Goal: Task Accomplishment & Management: Complete application form

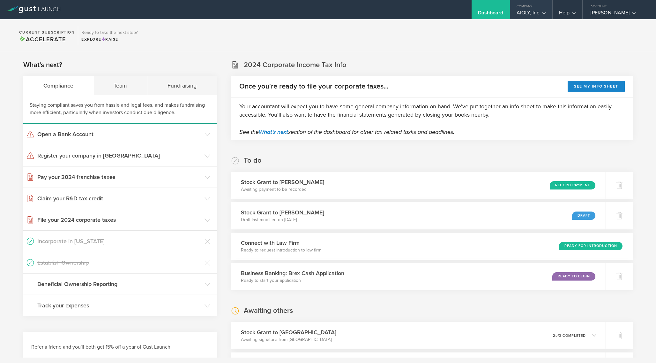
click at [532, 11] on div "AIOLY, Inc" at bounding box center [531, 15] width 29 height 10
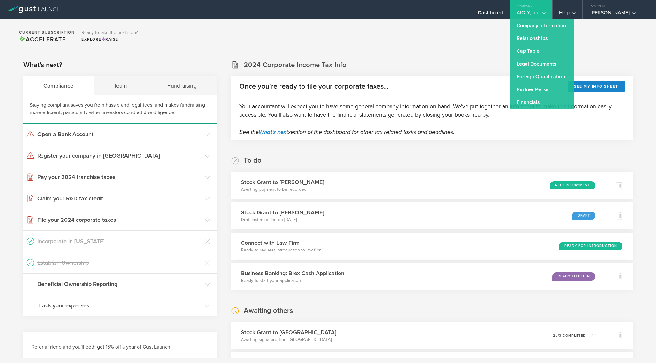
click at [533, 11] on div "AIOLY, Inc" at bounding box center [531, 15] width 29 height 10
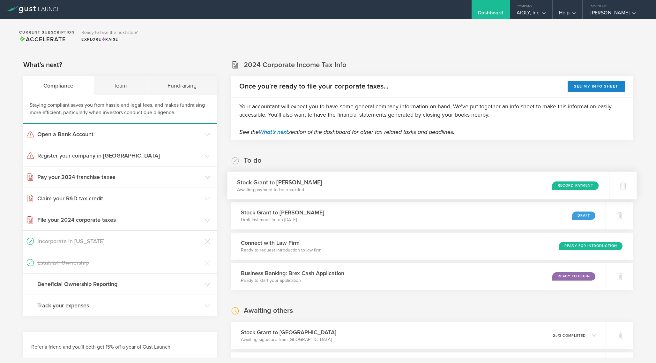
click at [561, 186] on div "Record Payment" at bounding box center [575, 185] width 47 height 9
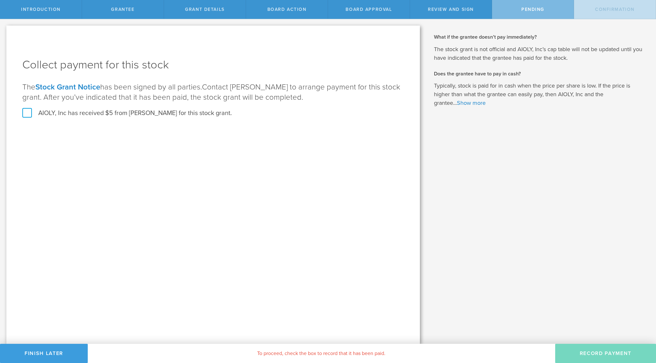
click at [160, 114] on label "AIOLY, Inc has received $5 from Sri Vikas Prathanapu for this stock grant." at bounding box center [127, 113] width 210 height 8
click at [0, 0] on input "AIOLY, Inc has received $5 from Sri Vikas Prathanapu for this stock grant." at bounding box center [0, 0] width 0 height 0
click at [587, 352] on button "Record Payment" at bounding box center [605, 352] width 101 height 19
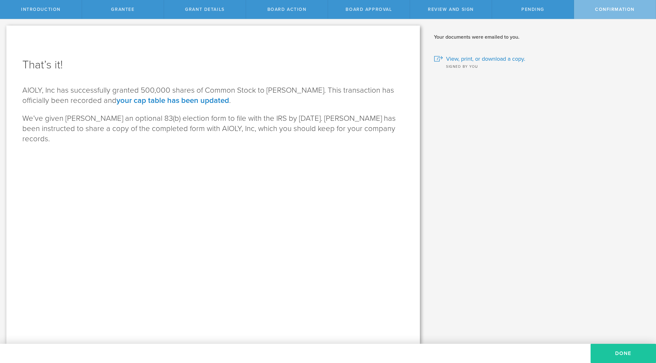
click at [616, 353] on button "Done" at bounding box center [623, 352] width 65 height 19
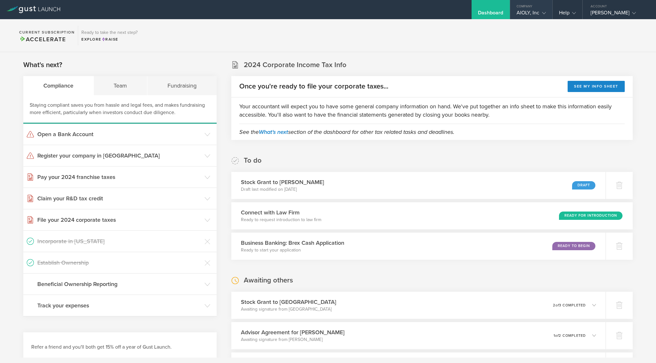
click at [535, 11] on div "AIOLY, Inc" at bounding box center [531, 15] width 29 height 10
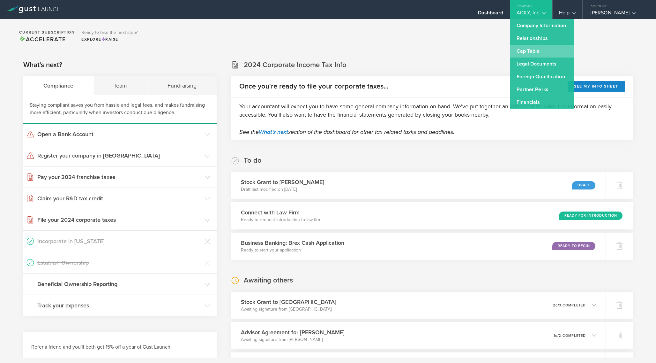
click at [528, 49] on link "Cap Table" at bounding box center [542, 51] width 64 height 13
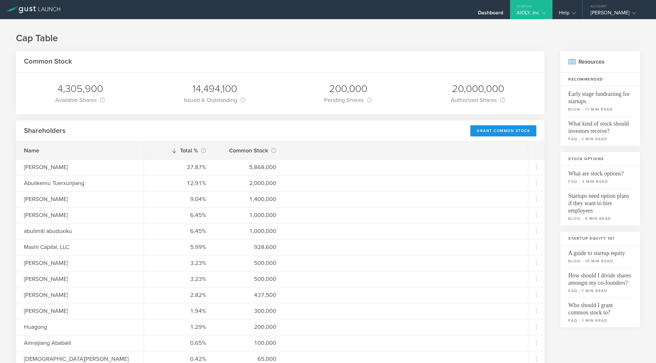
click at [489, 130] on div "Grant Common Stock" at bounding box center [503, 130] width 66 height 11
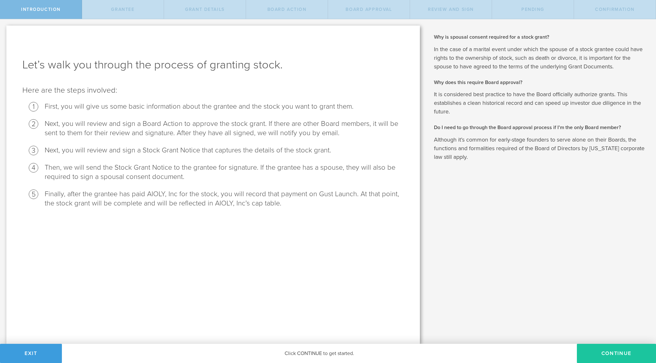
click at [611, 355] on button "Continue" at bounding box center [616, 352] width 79 height 19
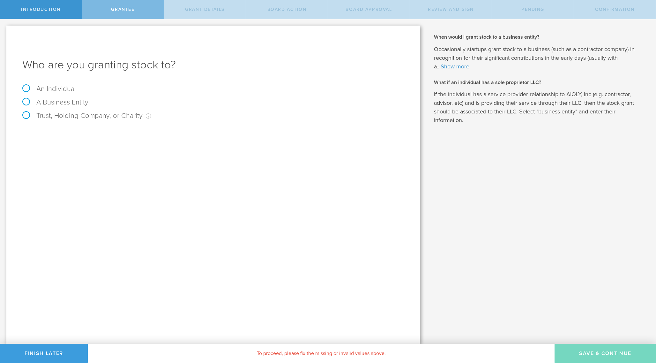
click at [53, 89] on label "An Individual" at bounding box center [49, 89] width 54 height 8
click at [4, 29] on input "An Individual" at bounding box center [2, 24] width 4 height 10
radio input "true"
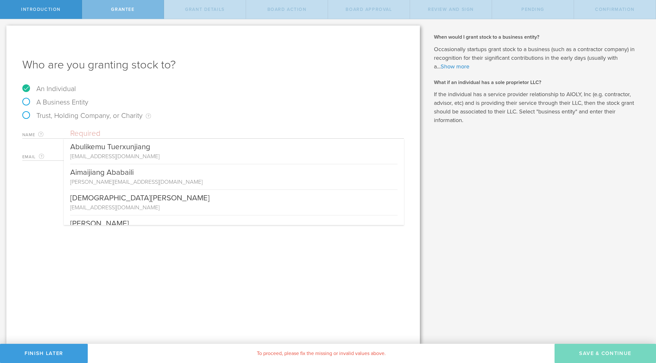
click at [90, 132] on input "text" at bounding box center [237, 134] width 334 height 10
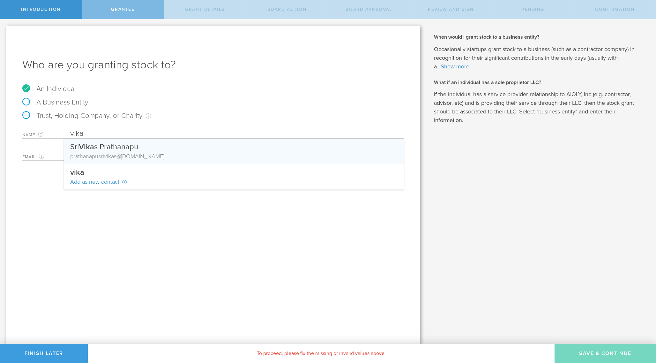
click at [105, 154] on span "vika" at bounding box center [109, 156] width 10 height 7
type input "[PERSON_NAME]"
type input "[EMAIL_ADDRESS][DOMAIN_NAME]"
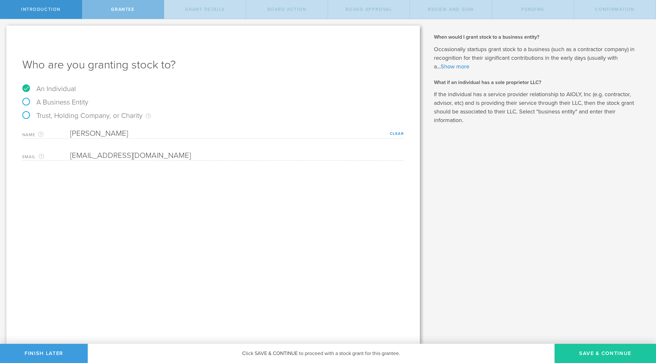
click at [604, 352] on button "Save & Continue" at bounding box center [605, 352] width 101 height 19
type input "48"
type input "12"
select select "none"
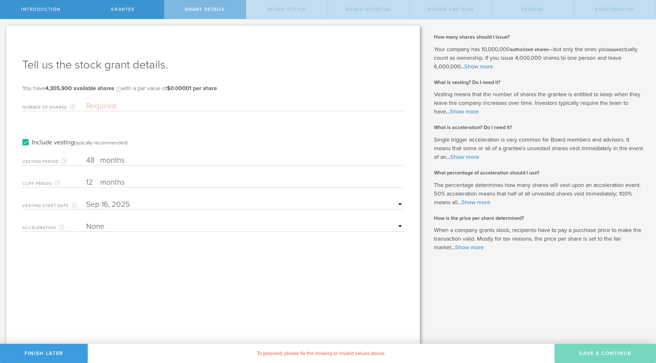
click at [115, 103] on input "Number of Shares The total amount of stock the company is granting to this reci…" at bounding box center [245, 106] width 318 height 10
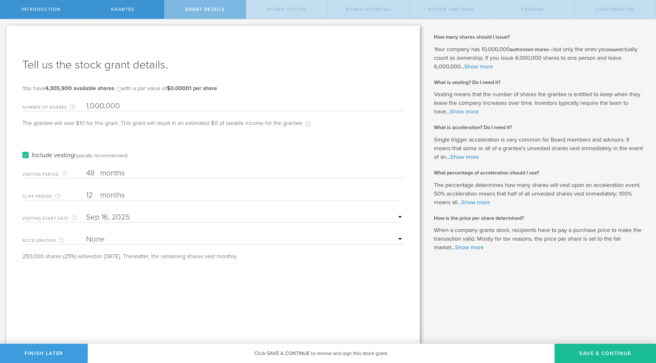
type input "1,000,000"
click at [119, 175] on label "months" at bounding box center [132, 173] width 64 height 11
click at [119, 175] on input "48" at bounding box center [245, 173] width 318 height 10
type input "4"
type input "60"
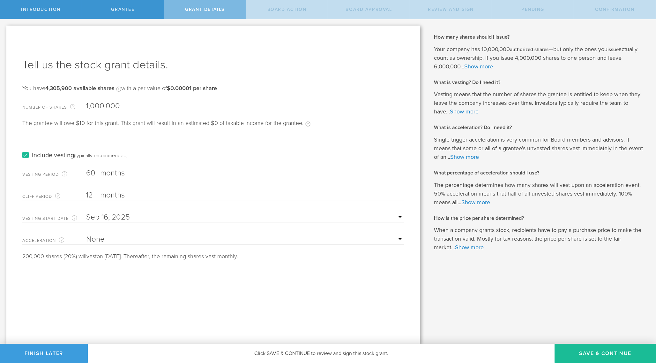
click at [143, 238] on select "None Single Trigger Double Trigger" at bounding box center [245, 239] width 318 height 10
select select "double"
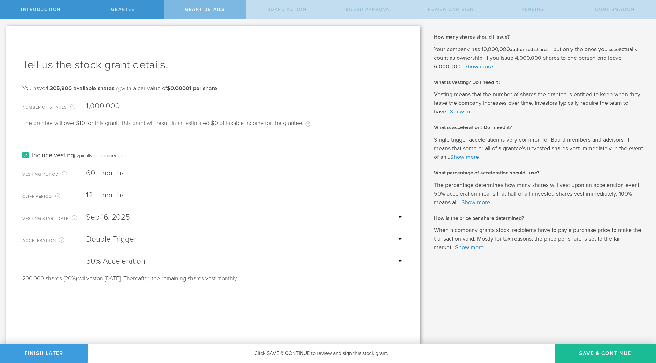
click at [152, 290] on div "Tell us the stock grant details. You have 4,305,900 available shares Available …" at bounding box center [213, 185] width 414 height 318
click at [150, 255] on div "25% Acceleration 50% Acceleration 75% Acceleration 100% Acceleration" at bounding box center [245, 259] width 318 height 13
click at [147, 264] on select "25% Acceleration 50% Acceleration 75% Acceleration 100% Acceleration" at bounding box center [245, 261] width 318 height 10
select select "100"
click at [215, 313] on div "Tell us the stock grant details. You have 4,305,900 available shares Available …" at bounding box center [213, 185] width 414 height 318
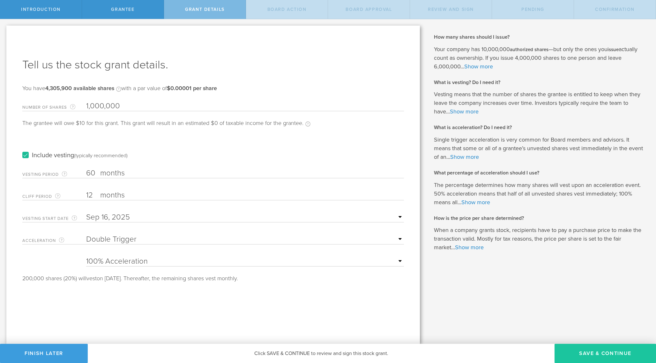
click at [587, 352] on button "Save & Continue" at bounding box center [605, 352] width 101 height 19
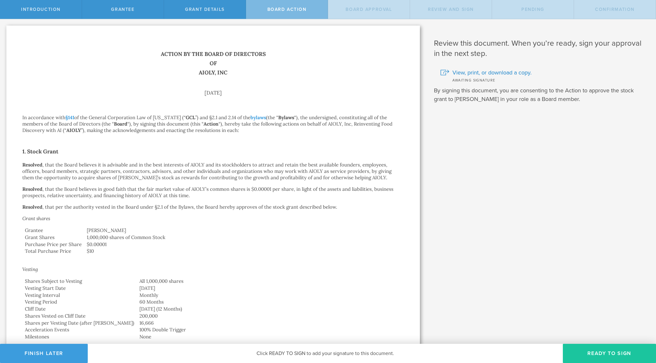
click at [621, 353] on button "Ready to Sign" at bounding box center [609, 352] width 93 height 19
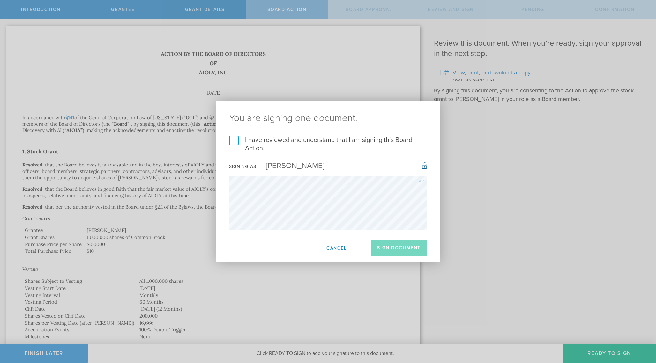
click at [234, 140] on label "I have reviewed and understand that I am signing this Board Action." at bounding box center [328, 144] width 198 height 17
click at [0, 0] on input "I have reviewed and understand that I am signing this Board Action." at bounding box center [0, 0] width 0 height 0
click at [395, 250] on button "Sign Document" at bounding box center [399, 248] width 56 height 16
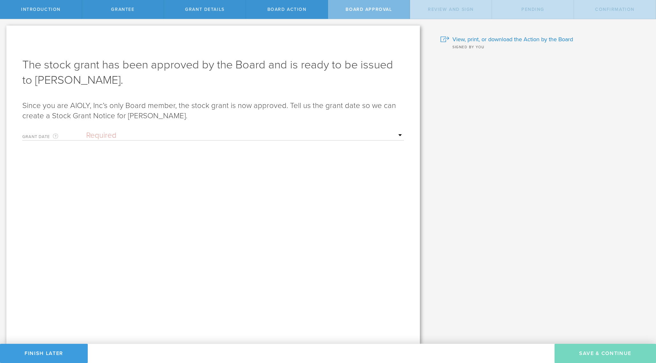
click at [134, 137] on select "Required Upon grantee's signature A specific date" at bounding box center [245, 136] width 318 height 10
select select "uponGranteeSignature"
click at [601, 352] on button "Save & Continue" at bounding box center [605, 352] width 101 height 19
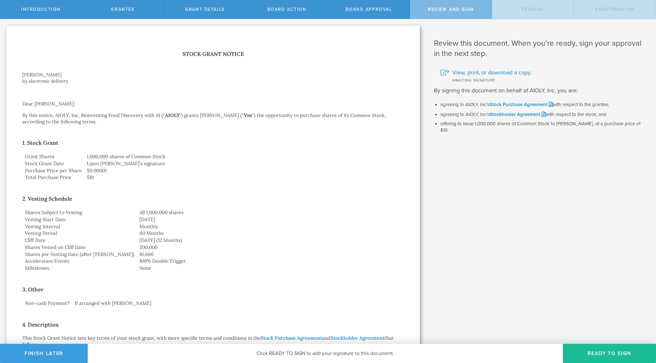
click at [601, 352] on button "Ready to Sign" at bounding box center [609, 352] width 93 height 19
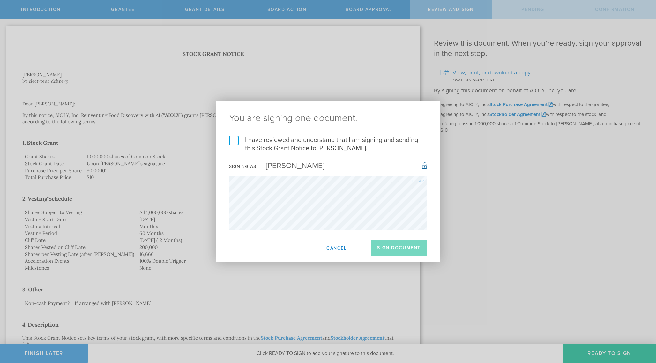
click at [290, 144] on label "I have reviewed and understand that I am signing and sending this Stock Grant N…" at bounding box center [328, 144] width 198 height 17
click at [0, 0] on input "I have reviewed and understand that I am signing and sending this Stock Grant N…" at bounding box center [0, 0] width 0 height 0
click at [399, 249] on button "Sign Document" at bounding box center [399, 248] width 56 height 16
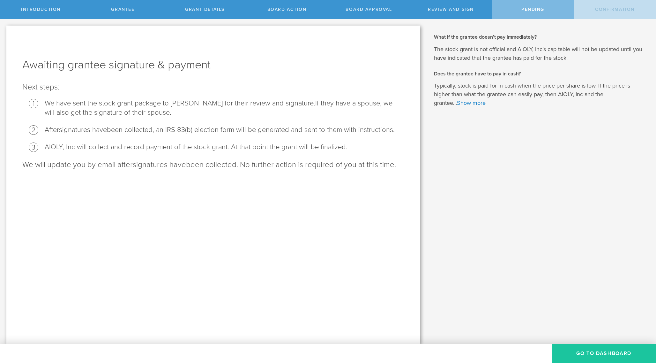
click at [584, 355] on button "Go To Dashboard" at bounding box center [604, 352] width 104 height 19
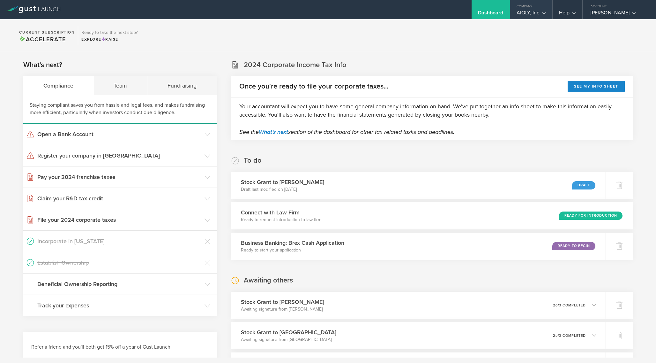
click at [530, 13] on div "AIOLY, Inc" at bounding box center [531, 15] width 29 height 10
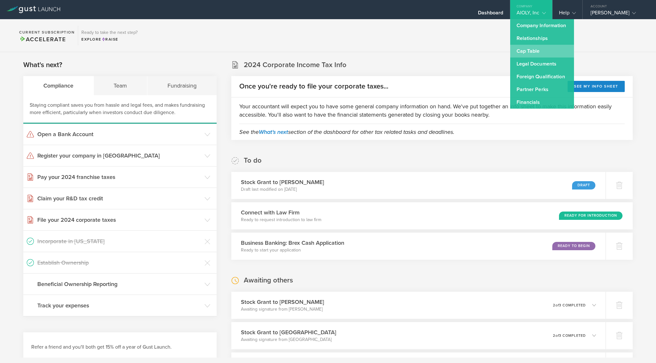
click at [522, 53] on link "Cap Table" at bounding box center [542, 51] width 64 height 13
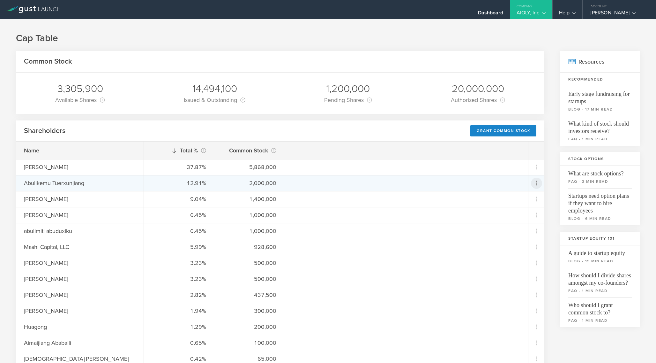
click at [537, 183] on icon at bounding box center [537, 183] width 8 height 8
click at [529, 216] on div "due to termination" at bounding box center [516, 219] width 49 height 6
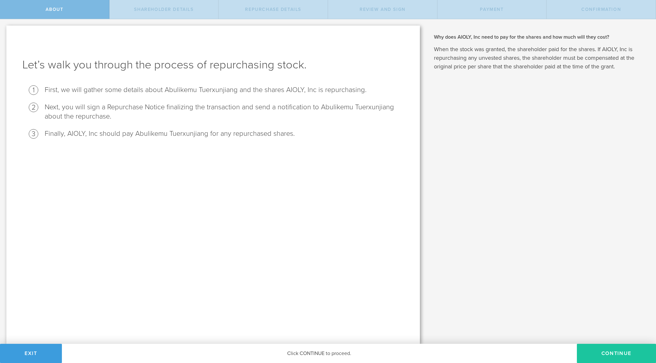
click at [606, 351] on button "Continue" at bounding box center [616, 352] width 79 height 19
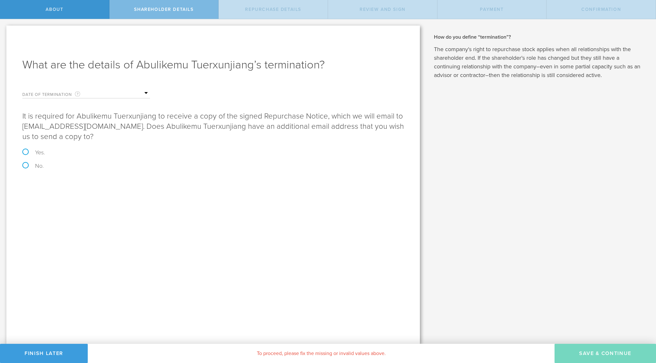
click at [27, 152] on label "Yes." at bounding box center [213, 152] width 382 height 6
click at [4, 33] on input "Yes." at bounding box center [2, 25] width 4 height 13
radio input "true"
click at [106, 214] on input "email" at bounding box center [235, 212] width 331 height 10
type input "t"
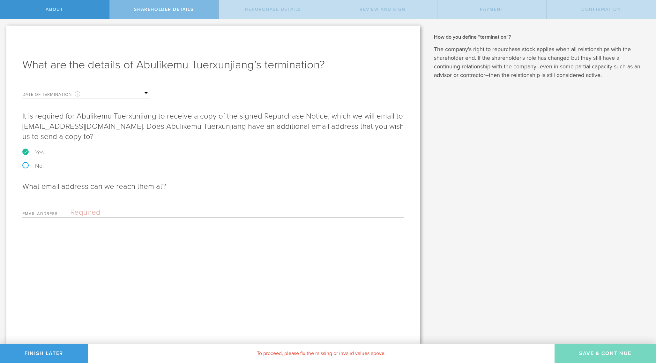
click at [32, 166] on label "No." at bounding box center [213, 166] width 382 height 6
click at [4, 33] on input "No." at bounding box center [2, 25] width 4 height 13
radio input "true"
click at [26, 152] on label "Yes." at bounding box center [213, 152] width 382 height 6
click at [4, 33] on input "Yes." at bounding box center [2, 25] width 4 height 13
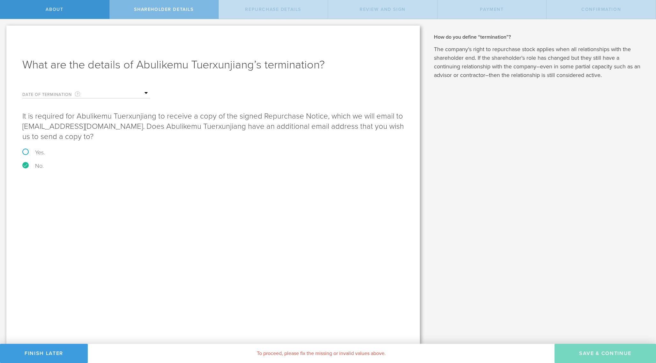
radio input "true"
click at [78, 210] on input "email" at bounding box center [235, 212] width 331 height 10
type input "tursun@aioly.com"
click at [138, 245] on div "What are the details of Abulikemu Tuerxunjiang’s termination? Date of Terminati…" at bounding box center [213, 185] width 414 height 318
click at [92, 94] on input "text" at bounding box center [118, 93] width 64 height 10
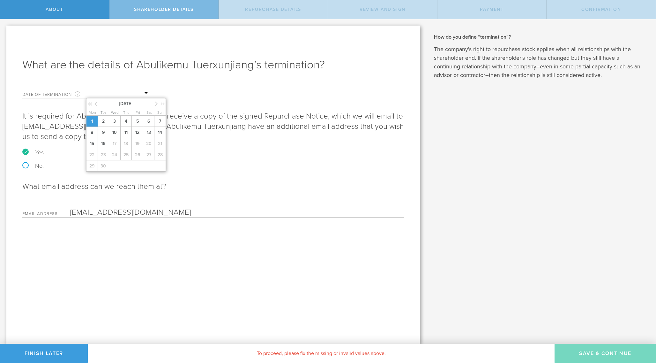
click at [96, 120] on span "1" at bounding box center [91, 121] width 11 height 11
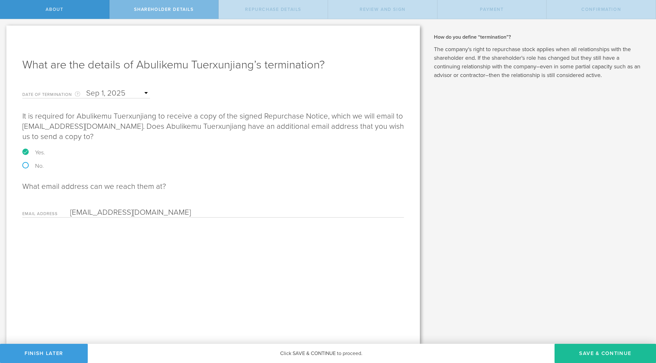
click at [25, 166] on label "No." at bounding box center [213, 166] width 382 height 6
click at [4, 33] on input "No." at bounding box center [2, 25] width 4 height 13
radio input "true"
click at [130, 261] on div "What are the details of Abulikemu Tuerxunjiang’s termination? Date of Terminati…" at bounding box center [213, 185] width 414 height 318
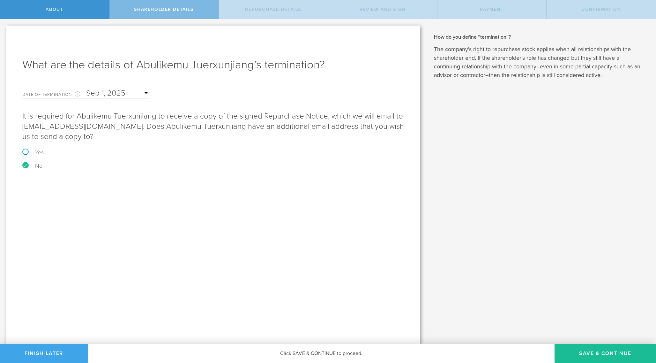
click at [45, 355] on button "Finish Later" at bounding box center [44, 352] width 88 height 19
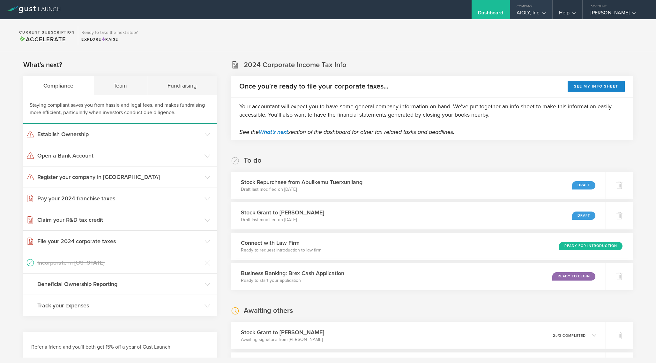
click at [530, 10] on div "AIOLY, Inc" at bounding box center [531, 15] width 29 height 10
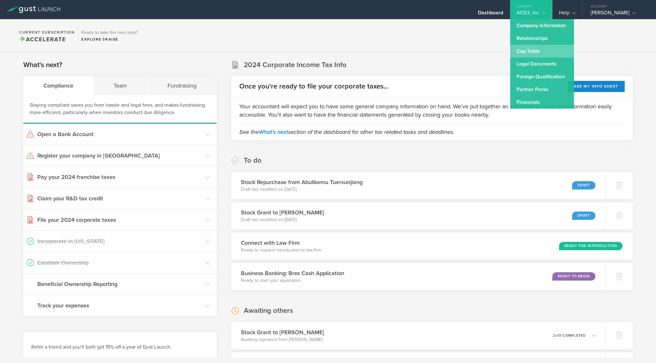
click at [531, 50] on link "Cap Table" at bounding box center [542, 51] width 64 height 13
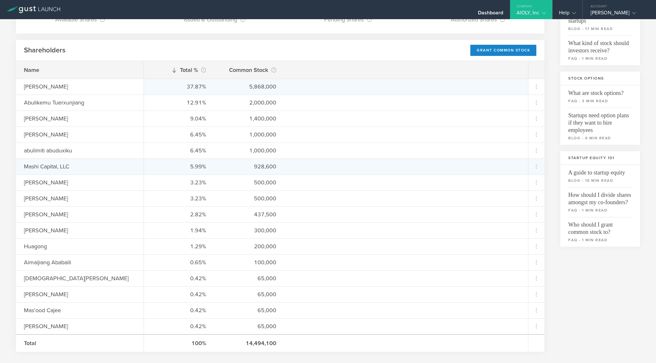
scroll to position [75, 0]
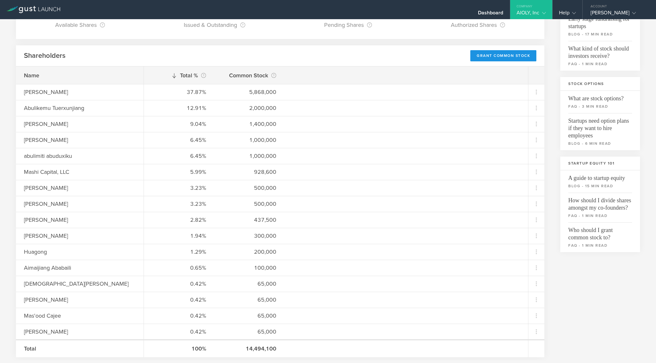
click at [503, 56] on div "Grant Common Stock" at bounding box center [503, 55] width 66 height 11
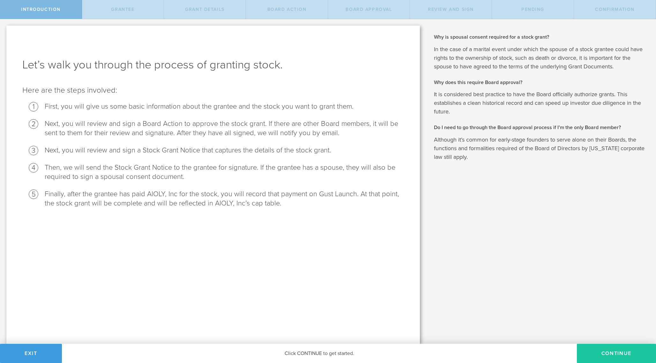
click at [604, 358] on button "Continue" at bounding box center [616, 352] width 79 height 19
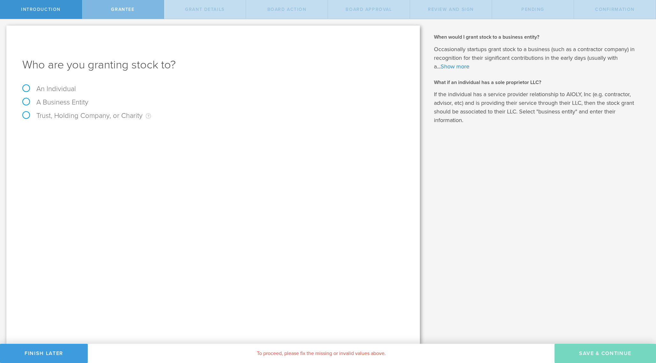
click at [47, 88] on label "An Individual" at bounding box center [49, 89] width 54 height 8
click at [4, 29] on input "An Individual" at bounding box center [2, 24] width 4 height 10
radio input "true"
click at [84, 133] on input "text" at bounding box center [237, 134] width 334 height 10
type input "a"
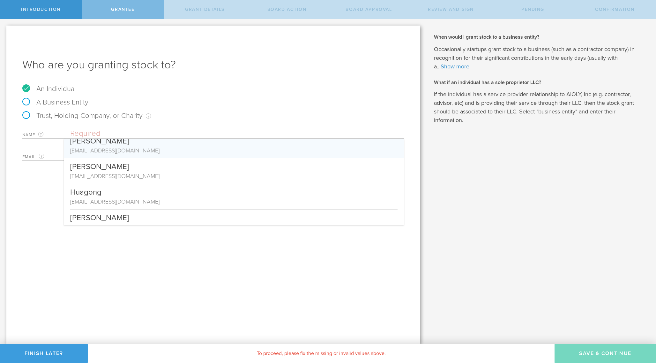
scroll to position [165, 0]
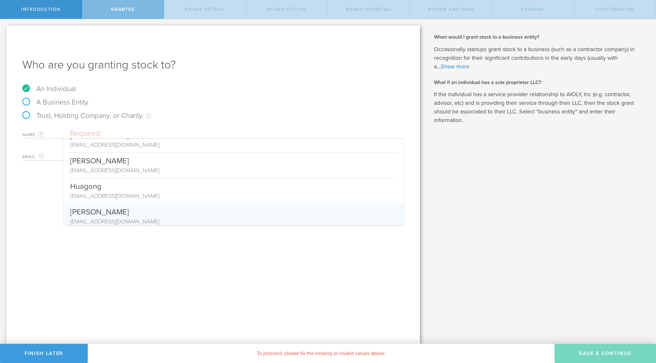
click at [133, 267] on div "Who are you granting stock to? An Individual A Business Entity Trust, Holding C…" at bounding box center [213, 185] width 414 height 318
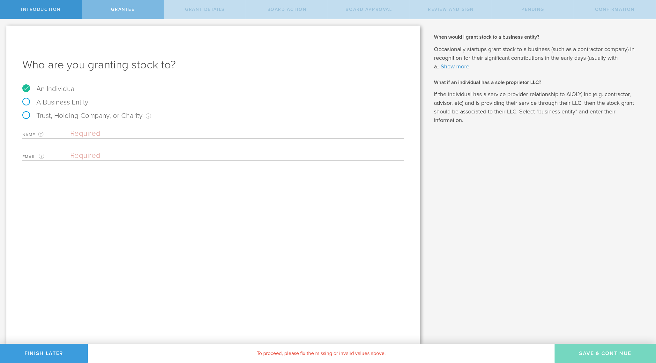
scroll to position [0, 0]
click at [103, 135] on input "text" at bounding box center [237, 134] width 334 height 10
type input "[EMAIL_ADDRESS][DOMAIN_NAME]"
click at [150, 133] on input "[EMAIL_ADDRESS][DOMAIN_NAME]" at bounding box center [237, 134] width 334 height 10
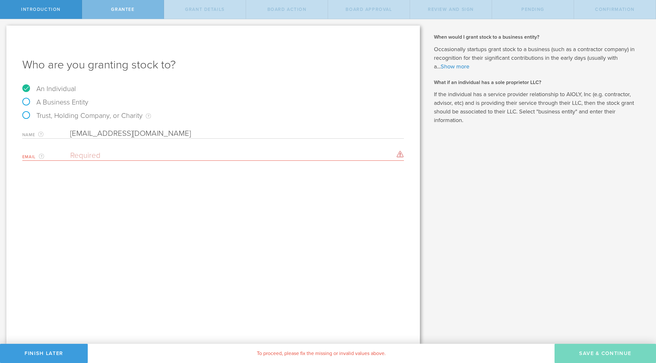
click at [150, 133] on input "[EMAIL_ADDRESS][DOMAIN_NAME]" at bounding box center [237, 134] width 334 height 10
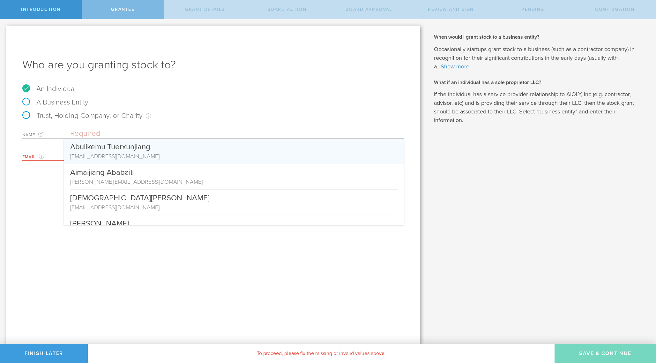
click at [48, 180] on div "Who are you granting stock to? An Individual A Business Entity Trust, Holding C…" at bounding box center [213, 185] width 414 height 318
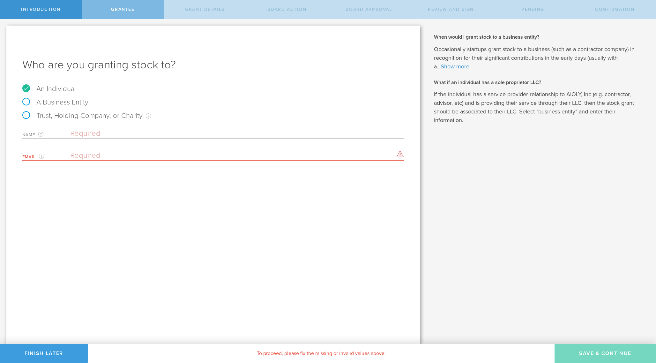
click at [79, 150] on div "Email The email address of the person that you are granting stock to. Please en…" at bounding box center [213, 153] width 382 height 13
click at [75, 154] on input "email" at bounding box center [235, 156] width 331 height 10
paste input "[EMAIL_ADDRESS][DOMAIN_NAME]"
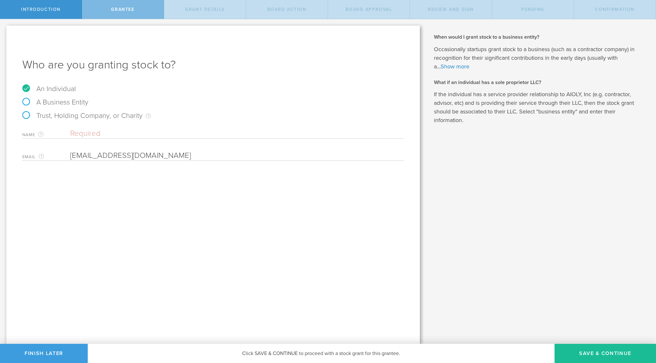
type input "[EMAIL_ADDRESS][DOMAIN_NAME]"
click at [46, 203] on div "Who are you granting stock to? An Individual A Business Entity Trust, Holding C…" at bounding box center [213, 185] width 414 height 318
click at [75, 131] on input "text" at bounding box center [237, 134] width 334 height 10
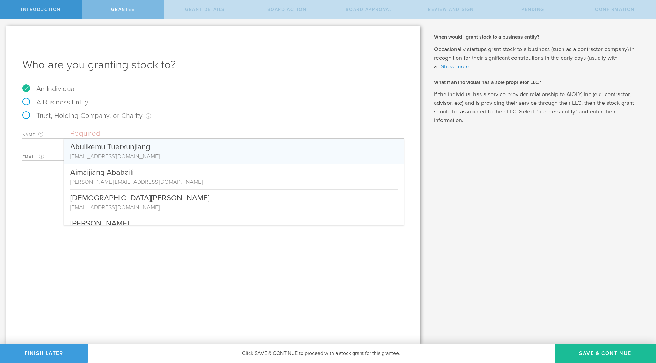
click at [45, 185] on div "Who are you granting stock to? An Individual A Business Entity Trust, Holding C…" at bounding box center [213, 185] width 414 height 318
click at [103, 130] on input "text" at bounding box center [237, 134] width 334 height 10
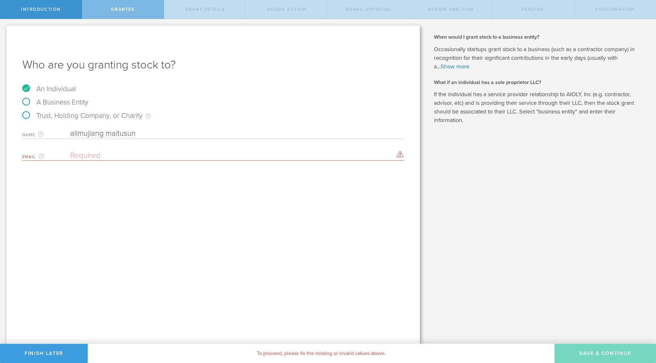
type input "alimujiang maitusun"
click at [87, 154] on input "email" at bounding box center [235, 156] width 331 height 10
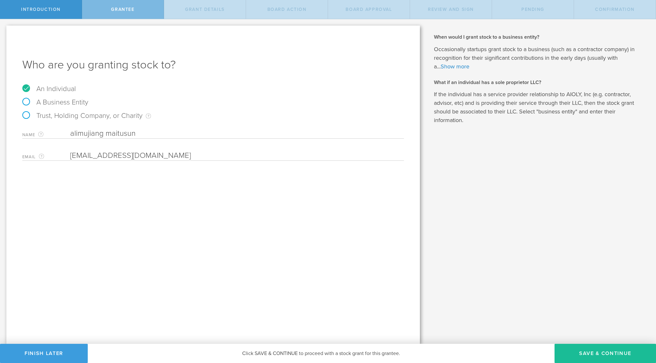
type input "[EMAIL_ADDRESS][DOMAIN_NAME]"
click at [133, 209] on div "Who are you granting stock to? An Individual A Business Entity Trust, Holding C…" at bounding box center [213, 185] width 414 height 318
click at [592, 353] on button "Save & Continue" at bounding box center [605, 352] width 101 height 19
type input "48"
type input "12"
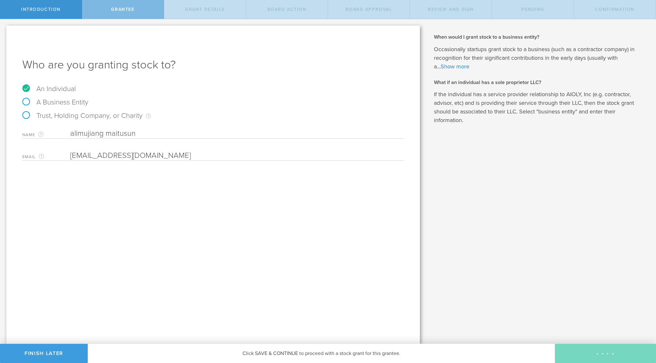
select select "none"
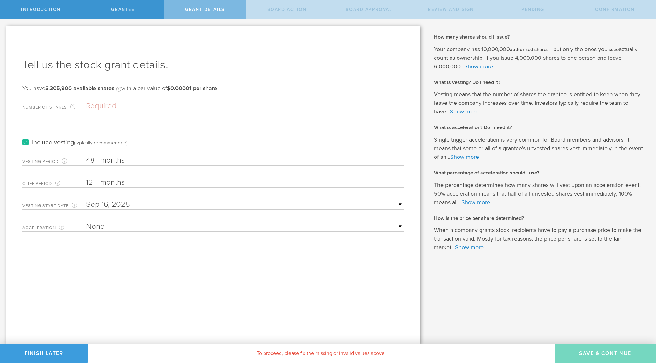
click at [105, 104] on input "Number of Shares The total amount of stock the company is granting to this reci…" at bounding box center [245, 106] width 318 height 10
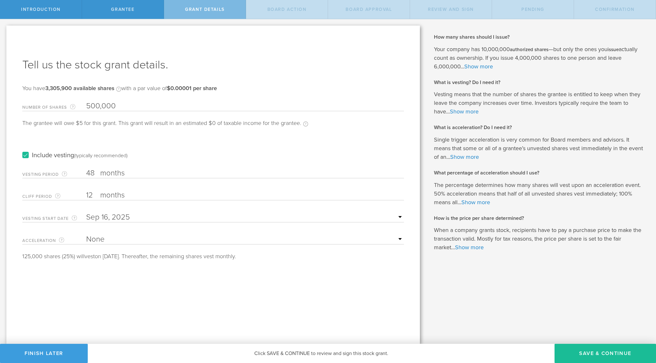
type input "500,000"
click at [107, 166] on div "Vesting Period The total number of months until vesting is complete. 48 months …" at bounding box center [213, 171] width 382 height 13
click at [108, 173] on label "months" at bounding box center [132, 173] width 64 height 11
click at [108, 173] on input "48" at bounding box center [245, 173] width 318 height 10
type input "4"
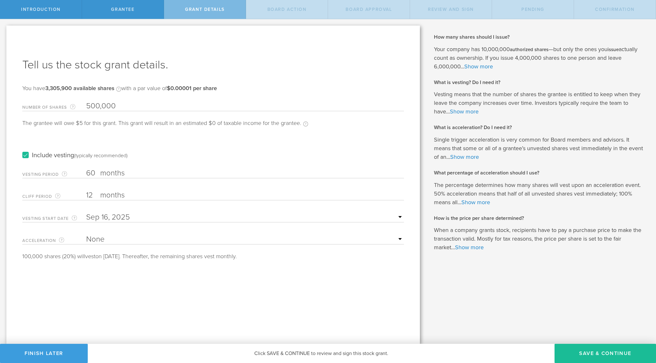
type input "60"
click at [109, 236] on select "None Single Trigger Double Trigger" at bounding box center [245, 239] width 318 height 10
select select "double"
click at [146, 261] on select "25% Acceleration 50% Acceleration 75% Acceleration 100% Acceleration" at bounding box center [245, 261] width 318 height 10
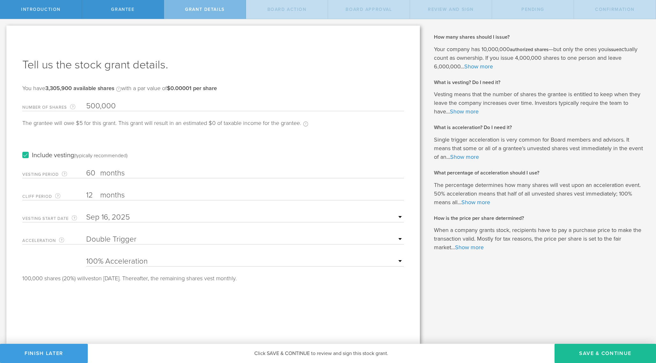
click at [199, 305] on div "Tell us the stock grant details. You have 3,305,900 available shares Available …" at bounding box center [213, 185] width 414 height 318
click at [481, 202] on link "Show more" at bounding box center [476, 202] width 29 height 7
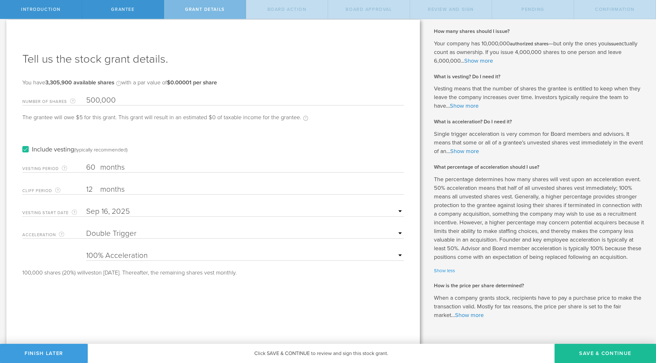
scroll to position [7, 0]
click at [365, 309] on div "Tell us the stock grant details. You have 3,305,900 available shares Available …" at bounding box center [213, 187] width 414 height 337
click at [367, 252] on select "25% Acceleration 50% Acceleration 75% Acceleration 100% Acceleration" at bounding box center [245, 255] width 318 height 10
click at [293, 253] on select "25% Acceleration 50% Acceleration 75% Acceleration 100% Acceleration" at bounding box center [245, 255] width 318 height 10
select select "25"
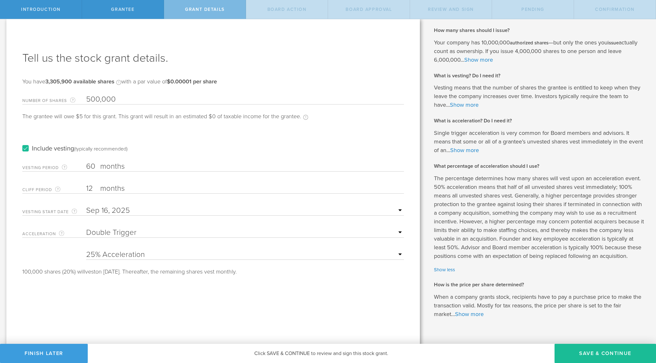
click at [297, 315] on div "Tell us the stock grant details. You have 3,305,900 available shares Available …" at bounding box center [213, 187] width 414 height 337
click at [304, 311] on div "Tell us the stock grant details. You have 3,305,900 available shares Available …" at bounding box center [213, 187] width 414 height 337
